Goal: Transaction & Acquisition: Subscribe to service/newsletter

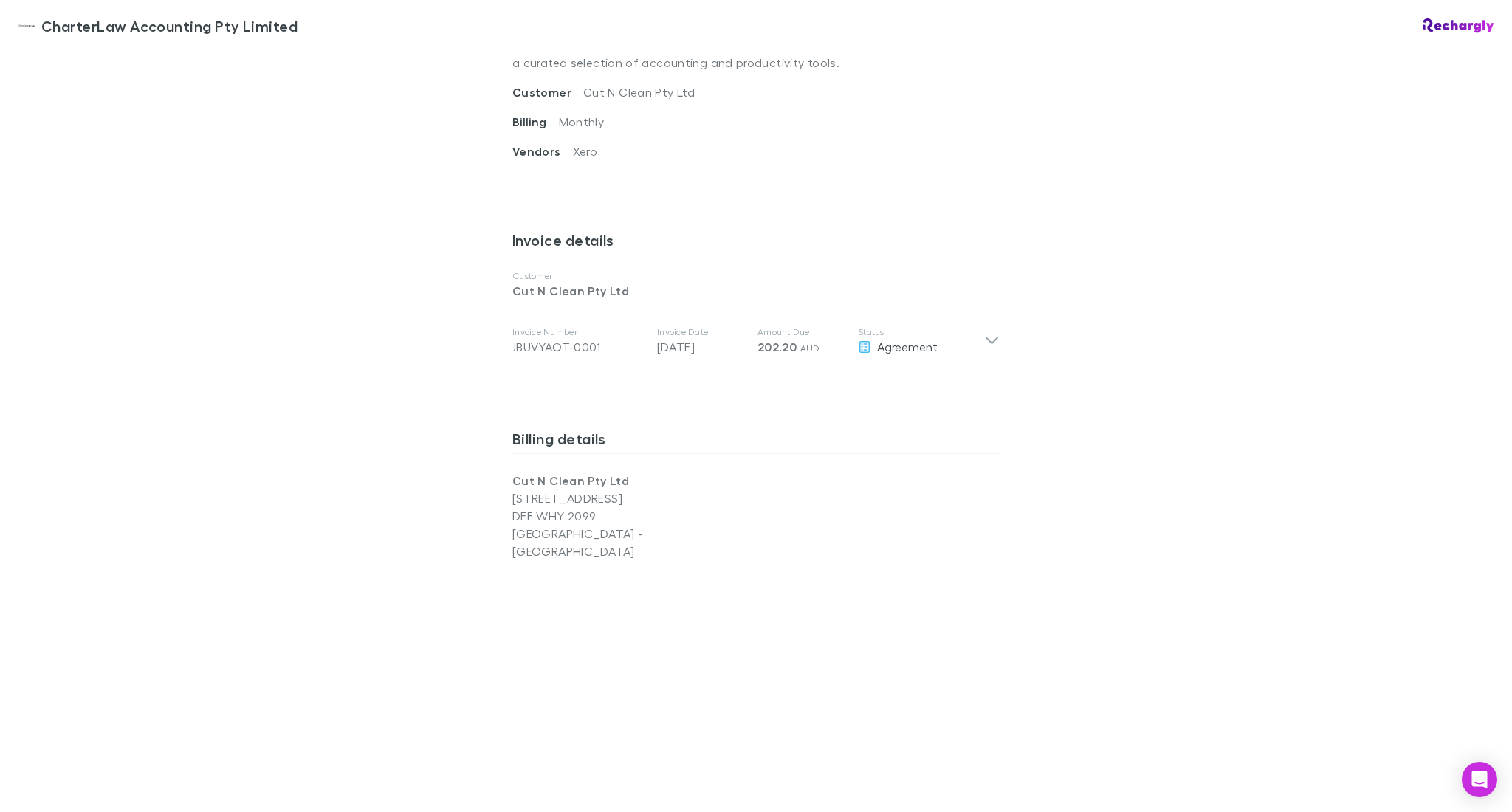
scroll to position [623, 0]
click at [993, 333] on icon at bounding box center [992, 342] width 16 height 17
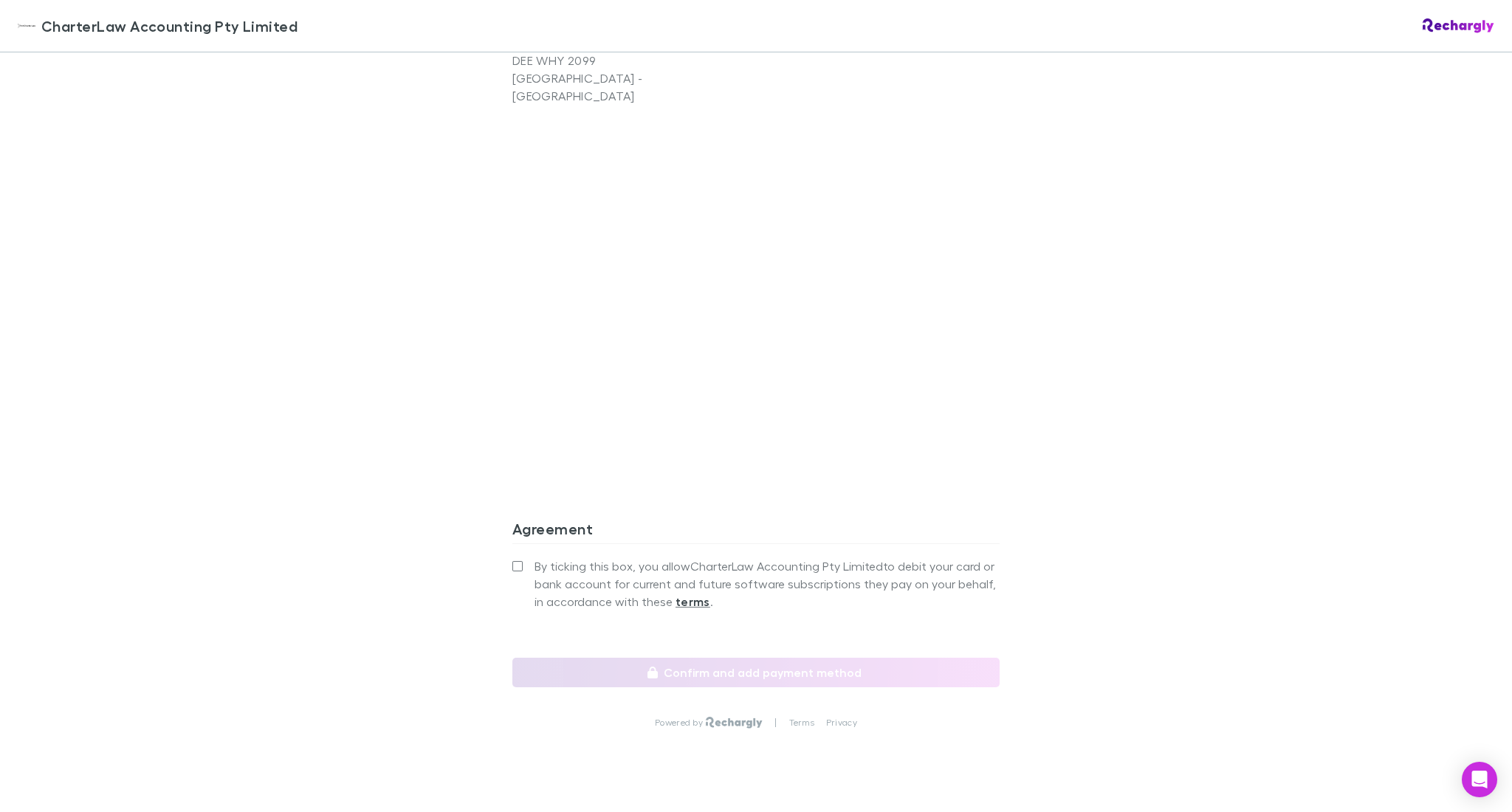
scroll to position [1367, 0]
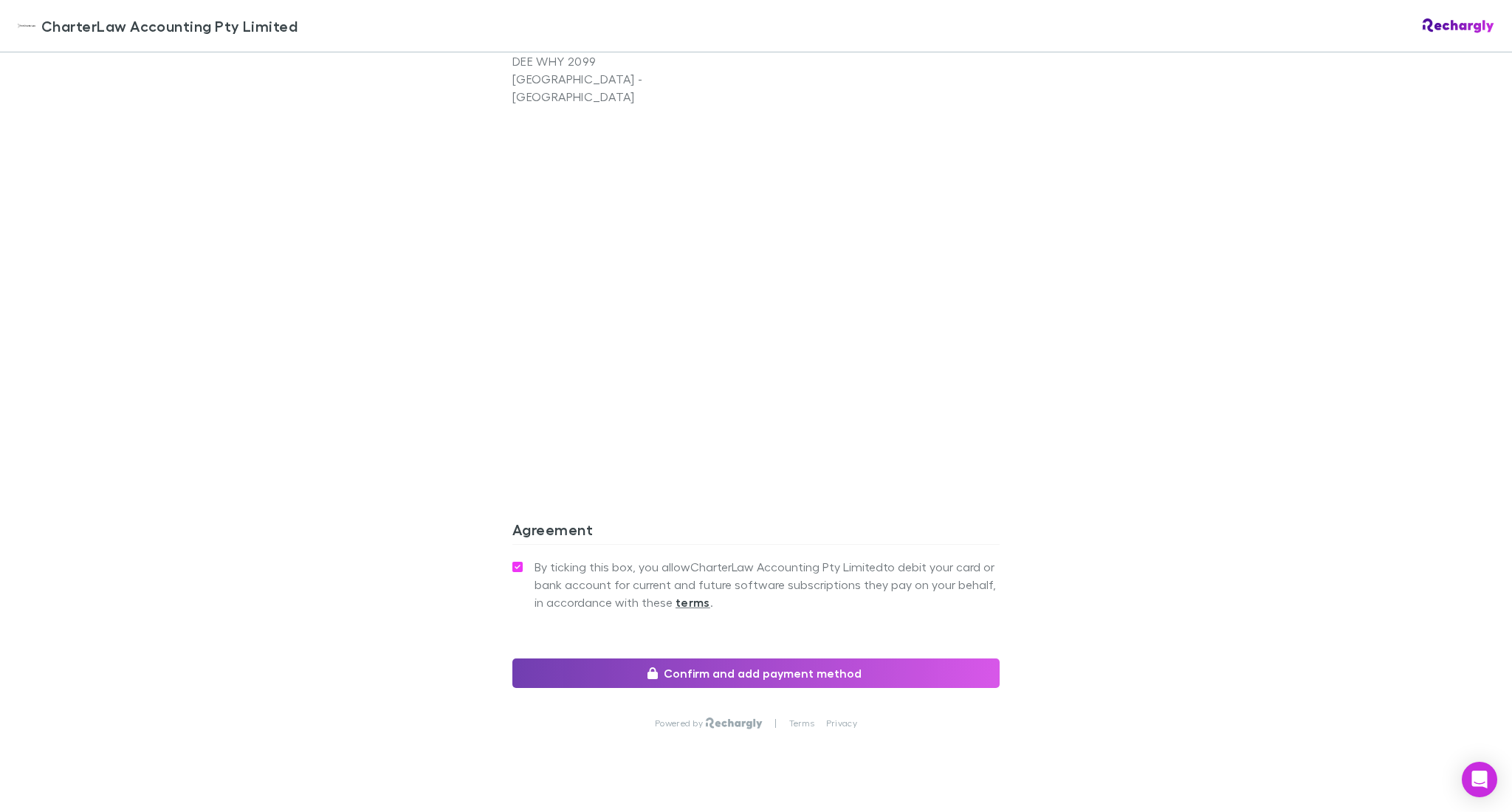
click at [852, 659] on button "Confirm and add payment method" at bounding box center [756, 674] width 487 height 30
